Goal: Communication & Community: Answer question/provide support

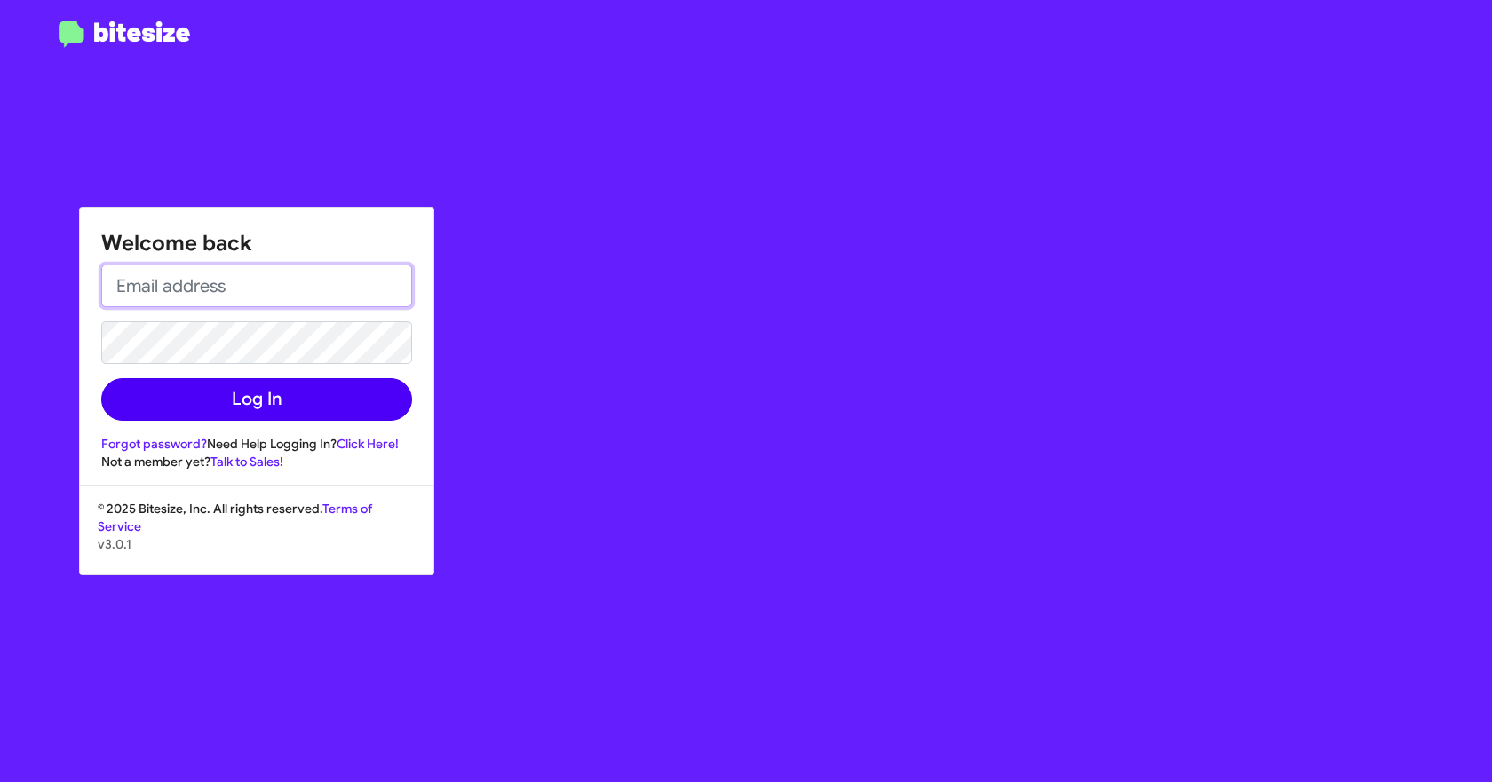
type input "[EMAIL_ADDRESS][DOMAIN_NAME]"
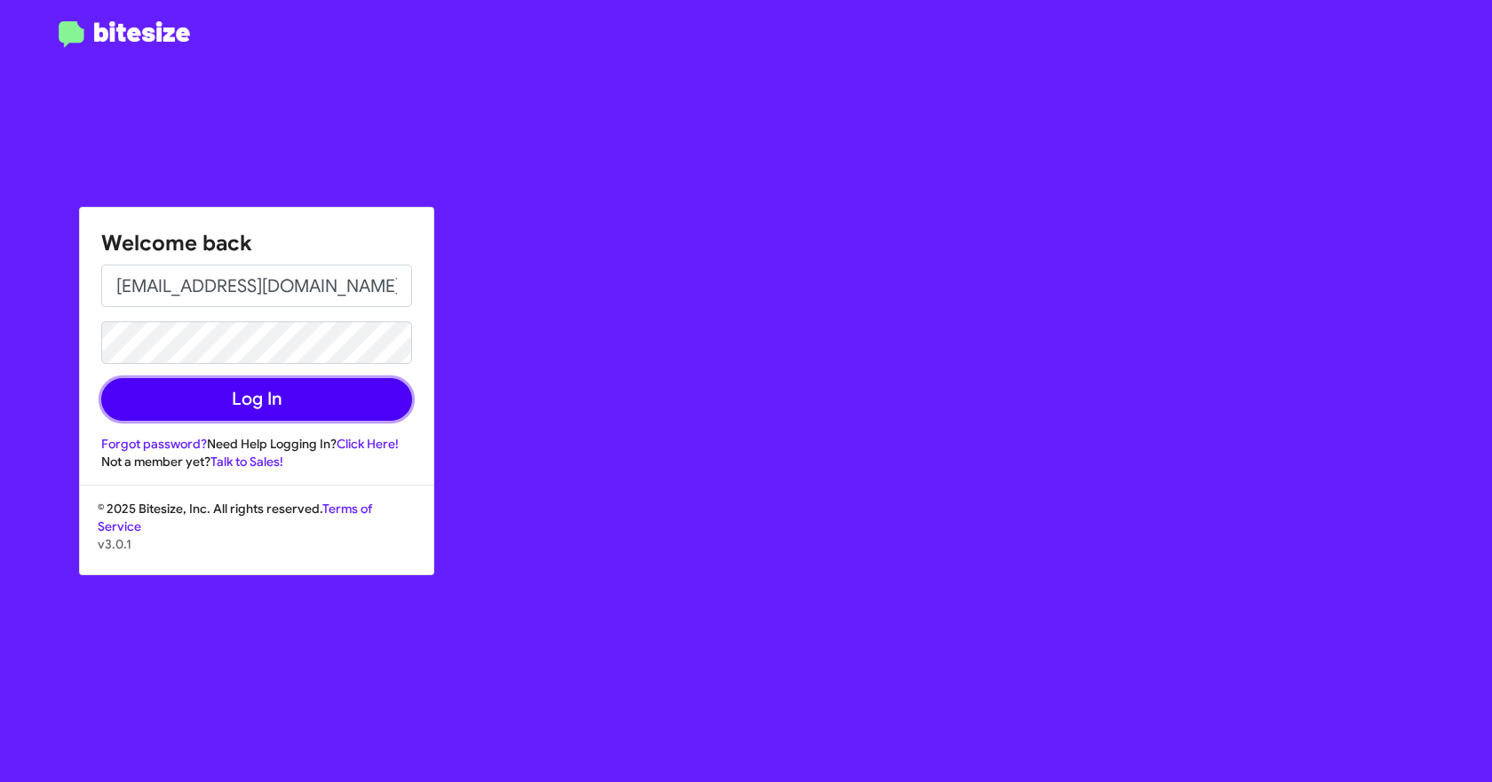
click at [202, 409] on button "Log In" at bounding box center [256, 399] width 311 height 43
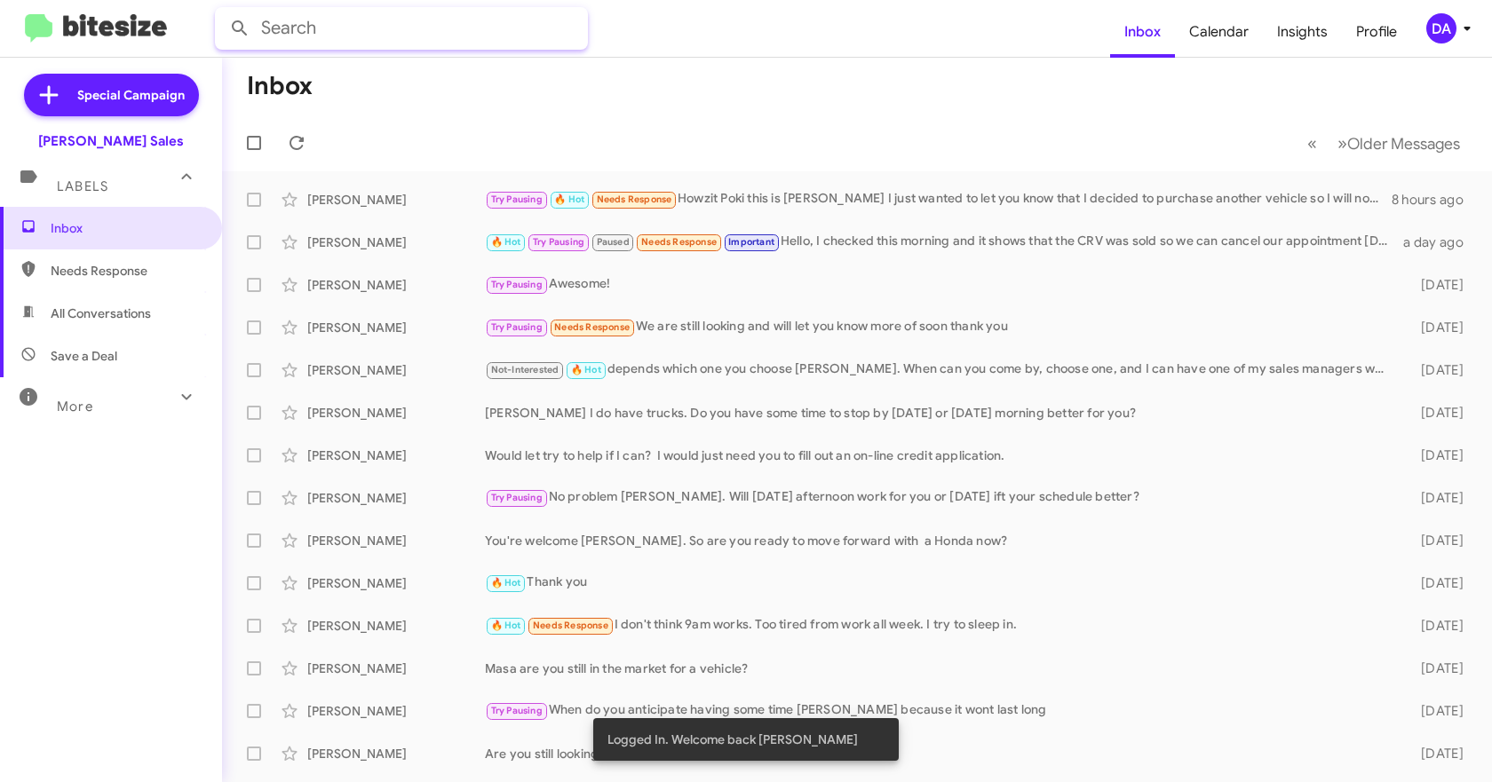
click at [321, 31] on input "text" at bounding box center [401, 28] width 373 height 43
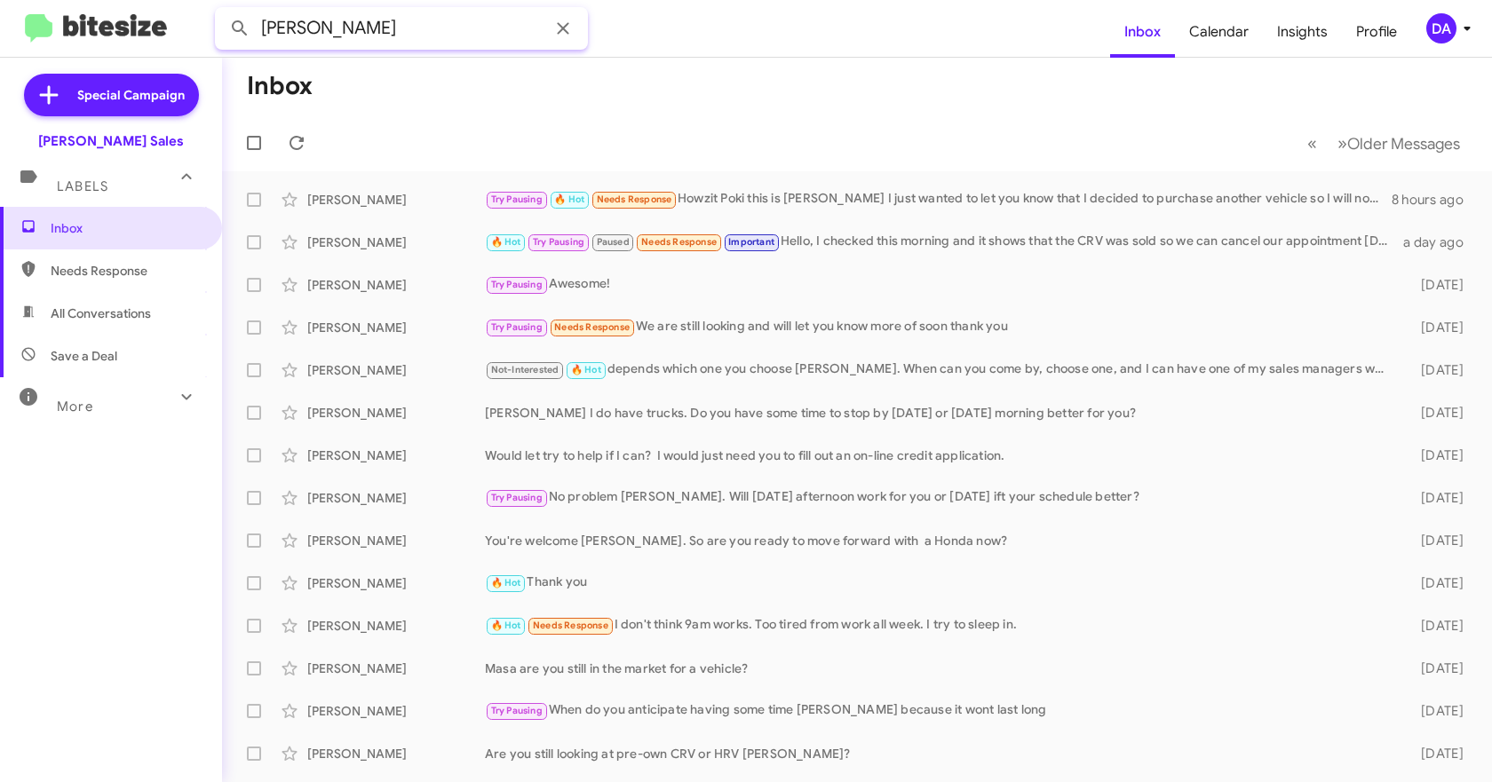
type input "[PERSON_NAME]"
click at [222, 11] on button at bounding box center [240, 29] width 36 height 36
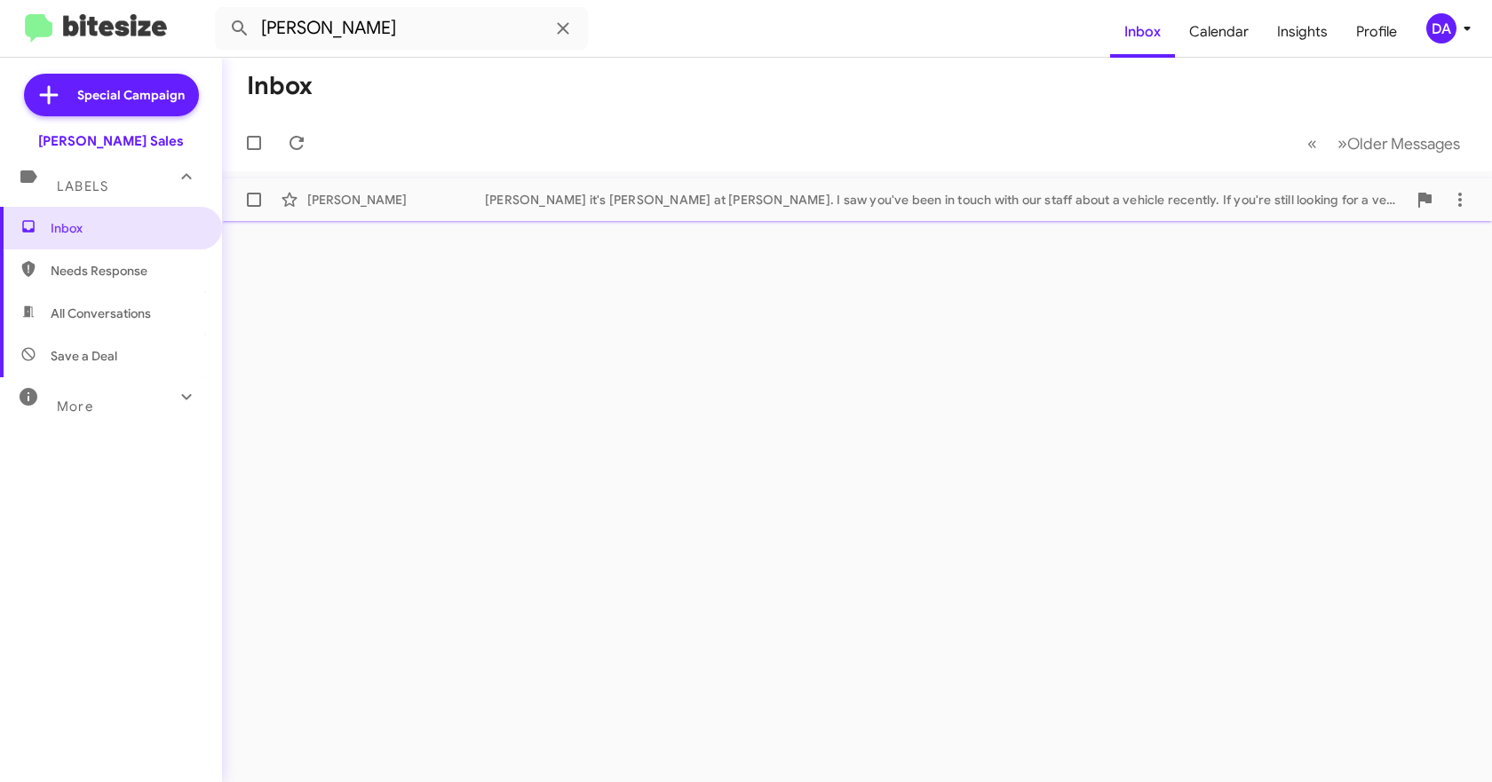
click at [488, 207] on div "[PERSON_NAME] [PERSON_NAME] it's [PERSON_NAME] at [PERSON_NAME]. I saw you've b…" at bounding box center [856, 200] width 1241 height 36
